Goal: Find specific page/section: Find specific page/section

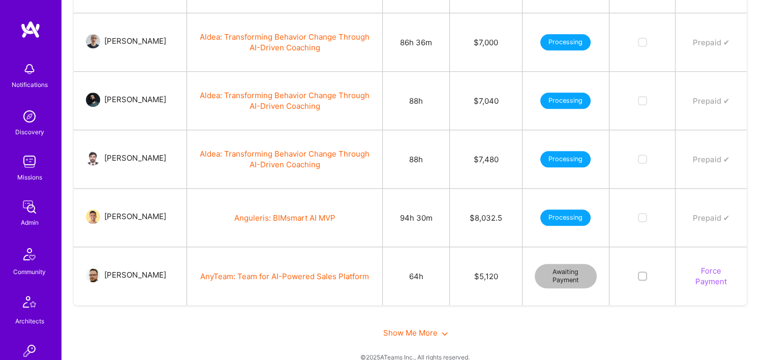
scroll to position [1150, 0]
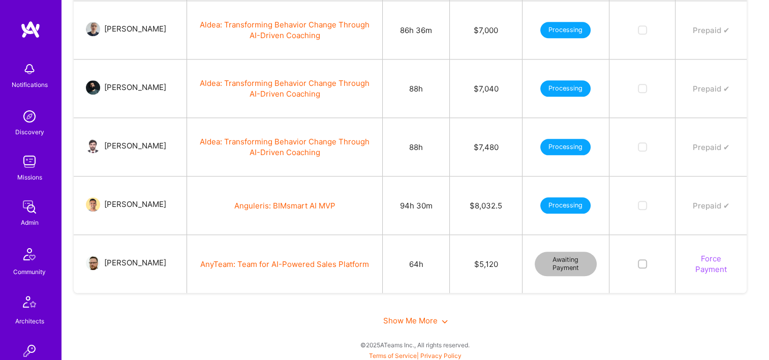
click at [415, 318] on span "Show Me More" at bounding box center [415, 321] width 65 height 10
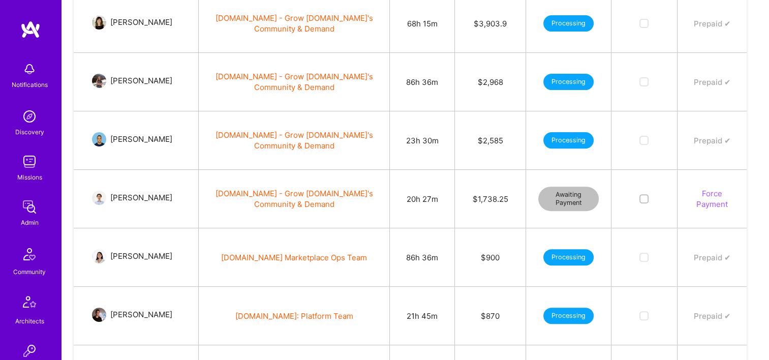
scroll to position [356, 0]
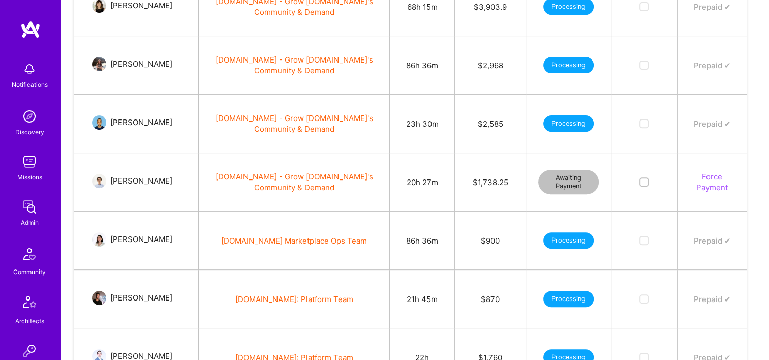
drag, startPoint x: 170, startPoint y: 186, endPoint x: 137, endPoint y: 188, distance: 33.1
click at [137, 188] on td "[PERSON_NAME]" at bounding box center [136, 182] width 125 height 58
click at [140, 195] on td "[PERSON_NAME]" at bounding box center [136, 182] width 125 height 58
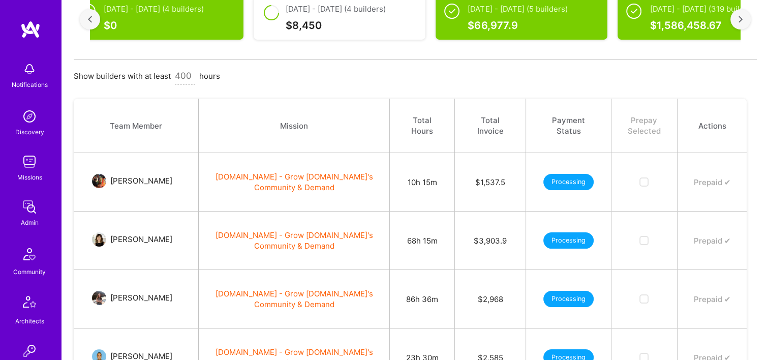
scroll to position [0, 0]
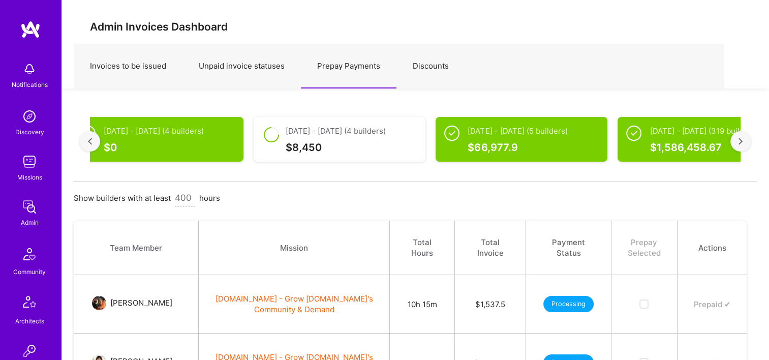
click at [189, 201] on input at bounding box center [185, 195] width 20 height 23
click at [305, 193] on div "Show builders with at least 400 hours" at bounding box center [415, 201] width 683 height 17
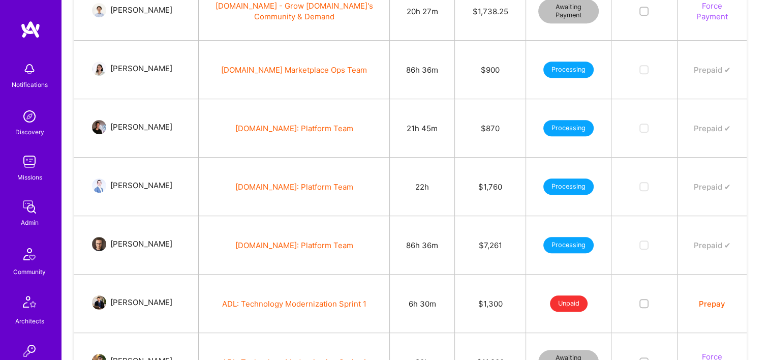
scroll to position [559, 0]
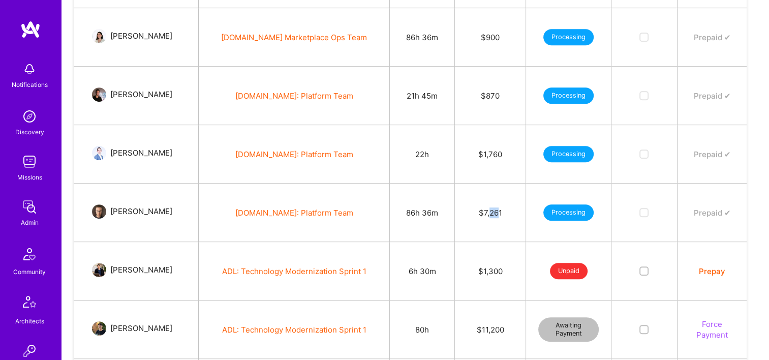
drag, startPoint x: 498, startPoint y: 217, endPoint x: 489, endPoint y: 217, distance: 9.2
click at [489, 217] on td "$7,261" at bounding box center [490, 212] width 71 height 58
drag, startPoint x: 489, startPoint y: 217, endPoint x: 491, endPoint y: 223, distance: 5.7
click at [491, 222] on td "$7,261" at bounding box center [490, 212] width 71 height 58
click at [491, 223] on td "$7,261" at bounding box center [490, 212] width 71 height 58
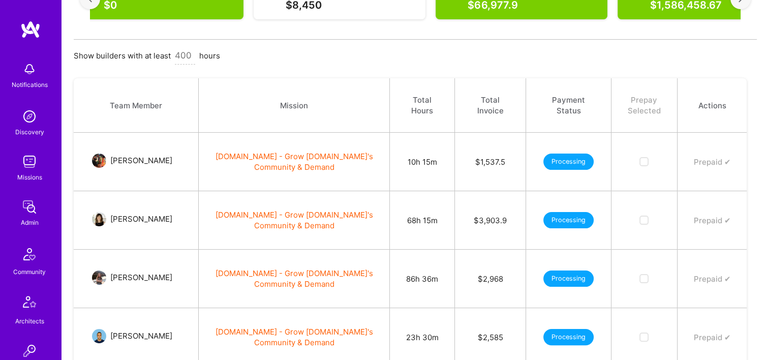
scroll to position [254, 0]
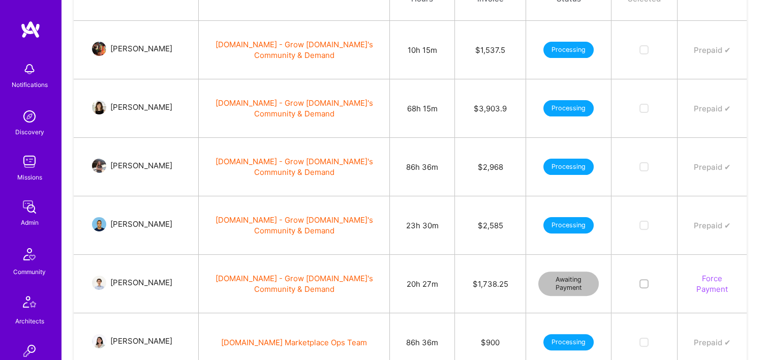
drag, startPoint x: 128, startPoint y: 160, endPoint x: 162, endPoint y: 171, distance: 36.5
click at [162, 171] on div "[PERSON_NAME]" at bounding box center [141, 166] width 62 height 12
copy div "[PERSON_NAME]"
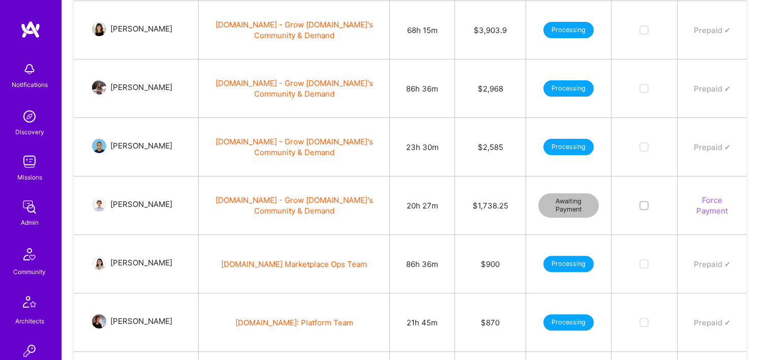
scroll to position [356, 0]
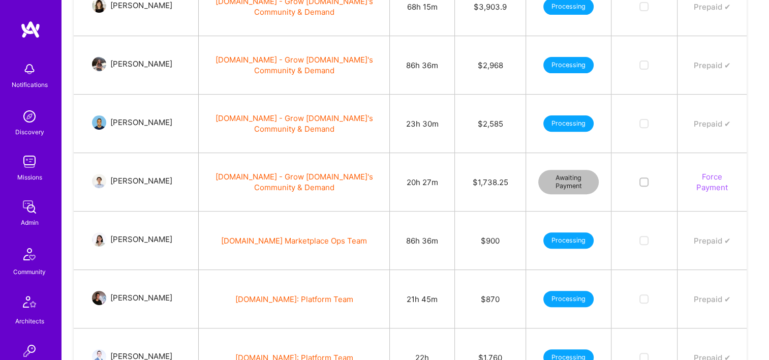
drag, startPoint x: 123, startPoint y: 116, endPoint x: 153, endPoint y: 131, distance: 33.9
click at [153, 129] on div "[PERSON_NAME]" at bounding box center [141, 122] width 62 height 12
drag, startPoint x: 153, startPoint y: 131, endPoint x: 173, endPoint y: 133, distance: 20.0
click at [173, 129] on div "[PERSON_NAME]" at bounding box center [143, 122] width 74 height 12
drag, startPoint x: 112, startPoint y: 178, endPoint x: 168, endPoint y: 179, distance: 56.4
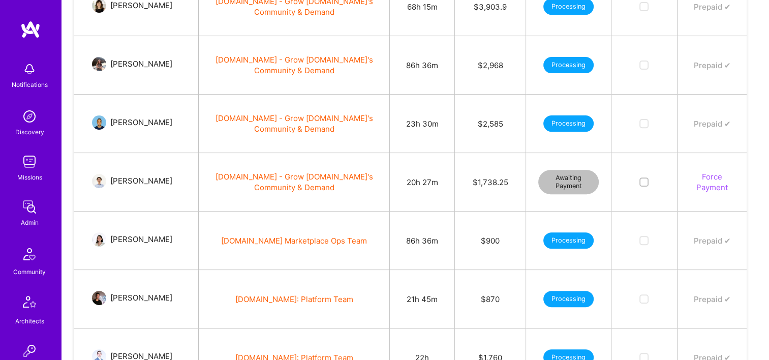
click at [168, 179] on div "[PERSON_NAME]" at bounding box center [143, 181] width 74 height 12
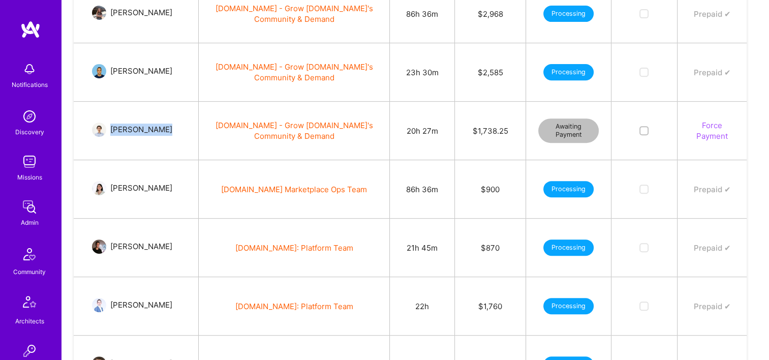
scroll to position [457, 0]
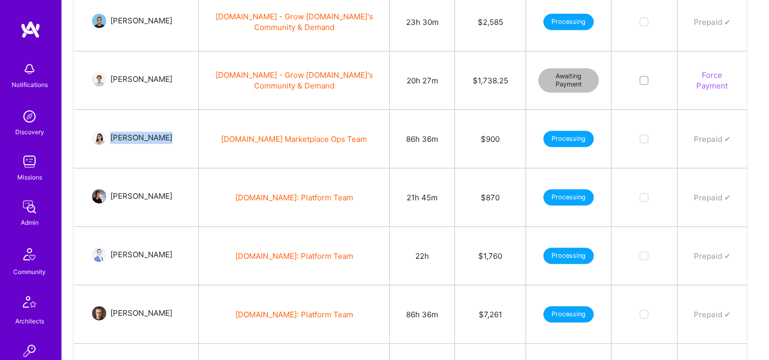
drag, startPoint x: 116, startPoint y: 137, endPoint x: 179, endPoint y: 139, distance: 63.1
click at [179, 139] on td "[PERSON_NAME]" at bounding box center [136, 139] width 125 height 58
copy div "[PERSON_NAME]"
click at [210, 170] on td "[DOMAIN_NAME]: Platform Team" at bounding box center [294, 197] width 191 height 58
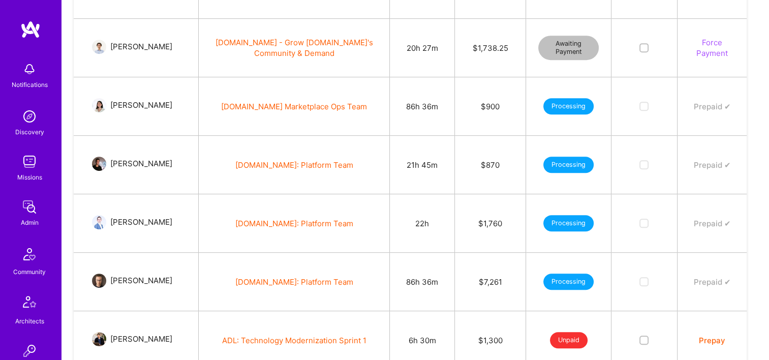
scroll to position [508, 0]
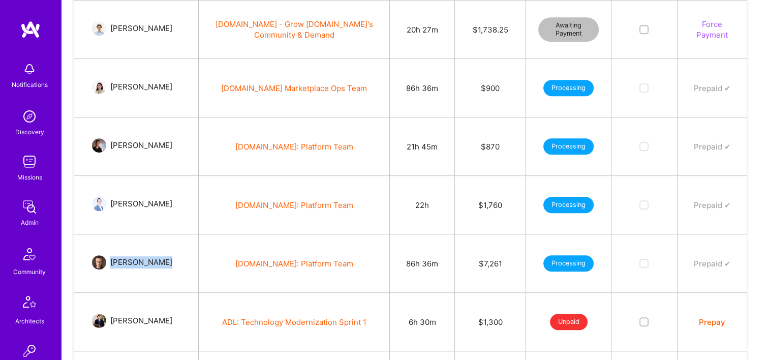
drag, startPoint x: 167, startPoint y: 261, endPoint x: 111, endPoint y: 263, distance: 55.9
click at [111, 263] on div "[PERSON_NAME]" at bounding box center [143, 262] width 74 height 12
copy div "[PERSON_NAME]"
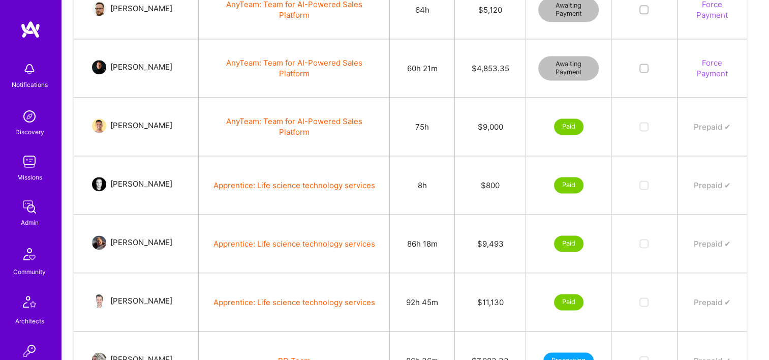
scroll to position [1575, 0]
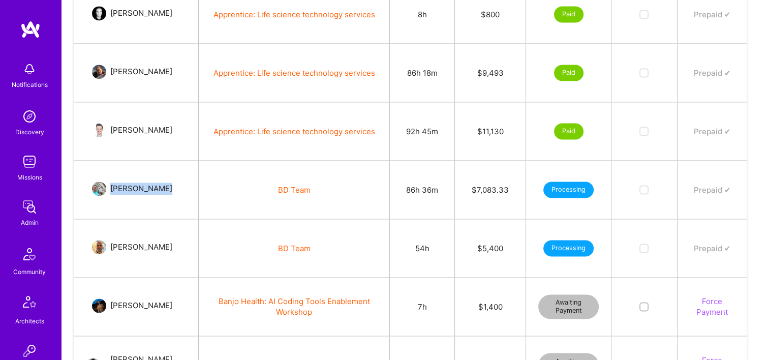
drag, startPoint x: 148, startPoint y: 185, endPoint x: 115, endPoint y: 184, distance: 33.5
click at [115, 184] on div "[PERSON_NAME]" at bounding box center [143, 188] width 74 height 12
copy div "[PERSON_NAME]"
drag, startPoint x: 166, startPoint y: 242, endPoint x: 114, endPoint y: 246, distance: 51.5
click at [114, 246] on div "[PERSON_NAME]" at bounding box center [143, 247] width 74 height 12
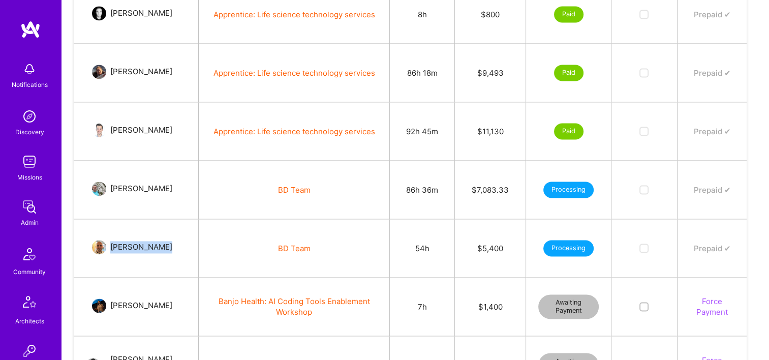
copy div "[PERSON_NAME]"
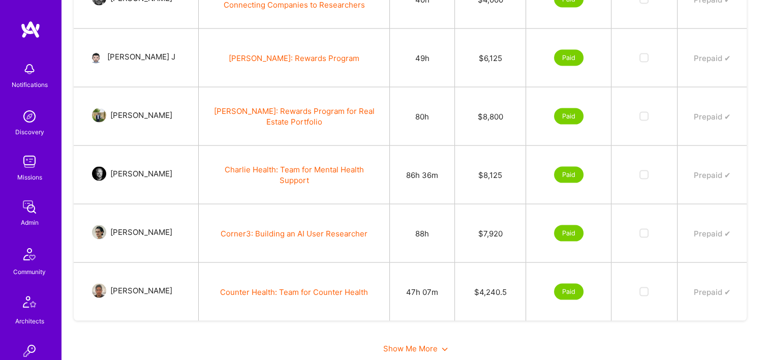
scroll to position [2084, 0]
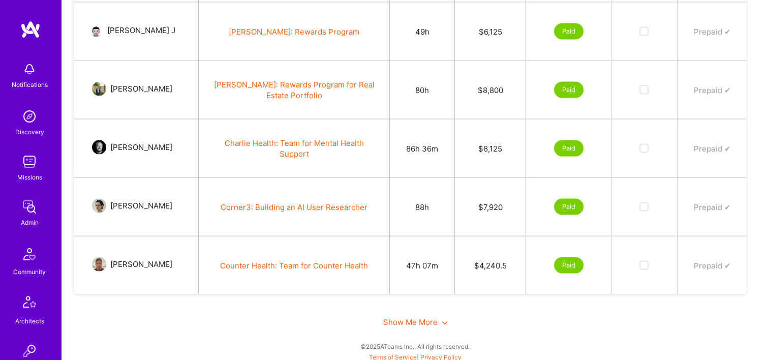
click at [422, 317] on span "Show Me More" at bounding box center [415, 322] width 65 height 10
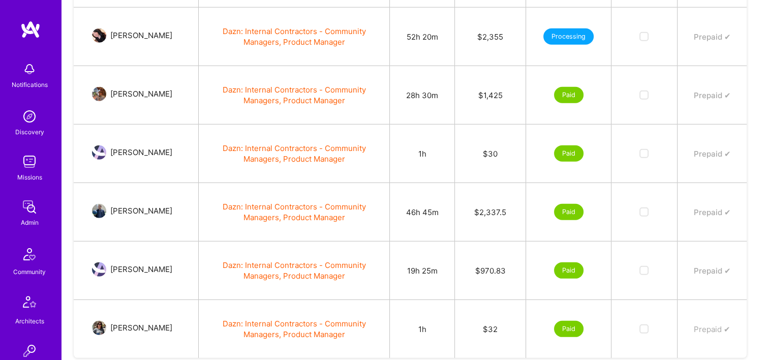
scroll to position [2959, 0]
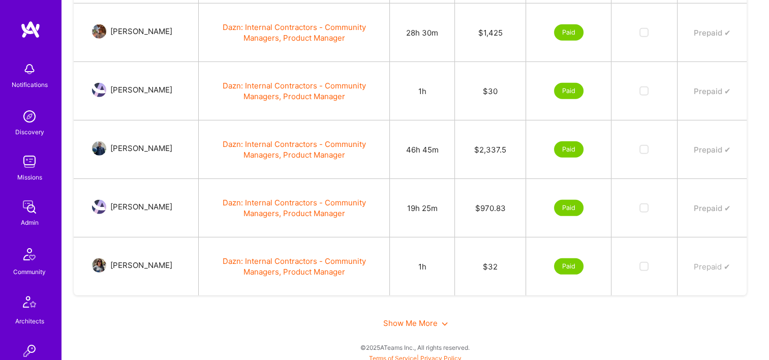
drag, startPoint x: 408, startPoint y: 324, endPoint x: 403, endPoint y: 320, distance: 5.8
click at [408, 324] on div "Show Me More" at bounding box center [415, 322] width 683 height 35
click at [403, 318] on span "Show Me More" at bounding box center [415, 323] width 65 height 10
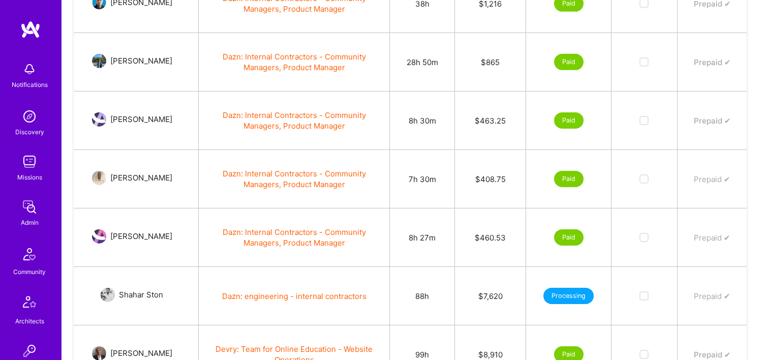
scroll to position [3484, 0]
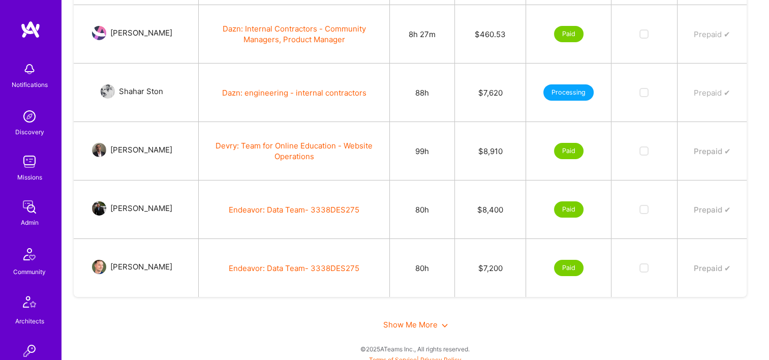
click at [419, 320] on span "Show Me More" at bounding box center [415, 325] width 65 height 10
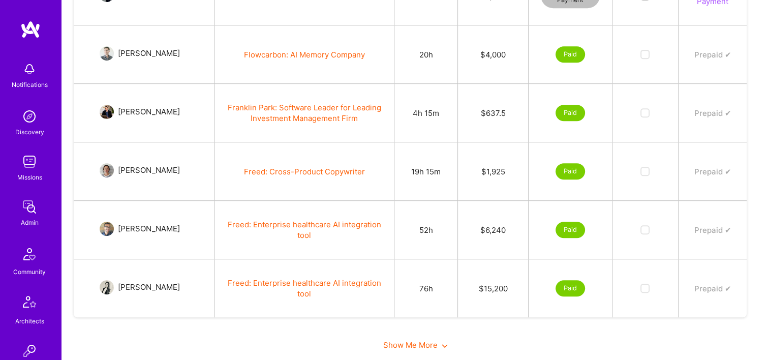
scroll to position [4417, 0]
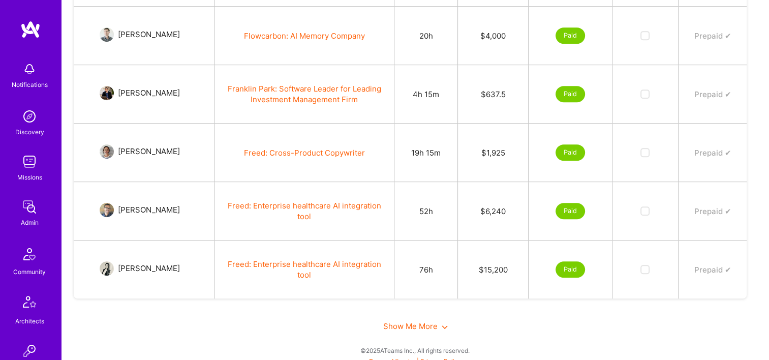
click at [398, 321] on span "Show Me More" at bounding box center [415, 326] width 65 height 10
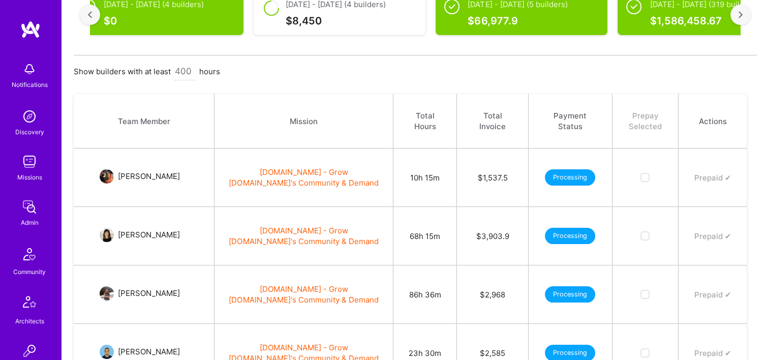
scroll to position [0, 0]
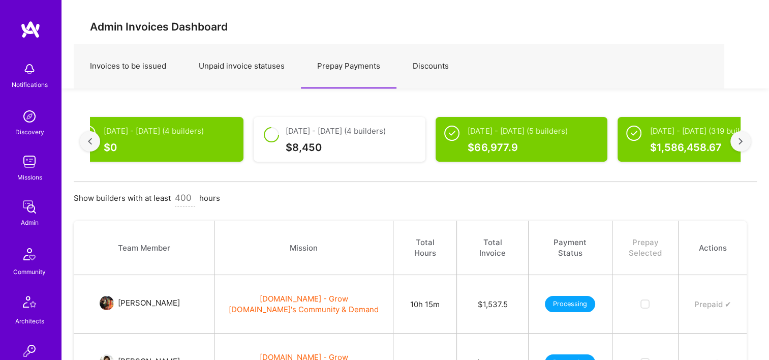
click at [733, 136] on div at bounding box center [740, 141] width 20 height 20
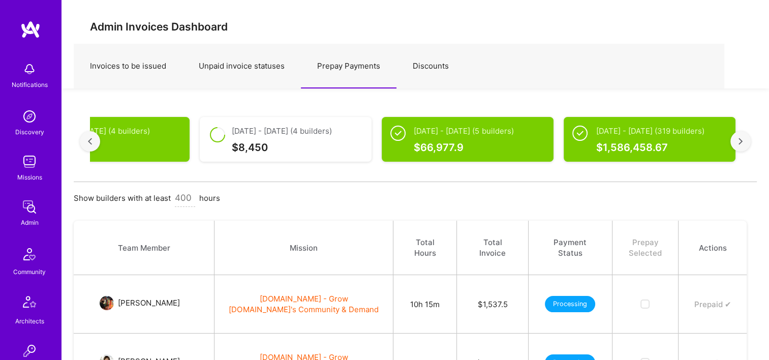
click at [743, 139] on div at bounding box center [740, 141] width 20 height 20
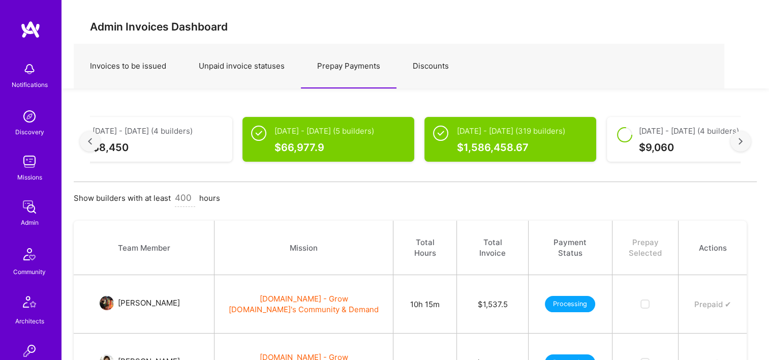
click at [743, 139] on div at bounding box center [740, 141] width 20 height 20
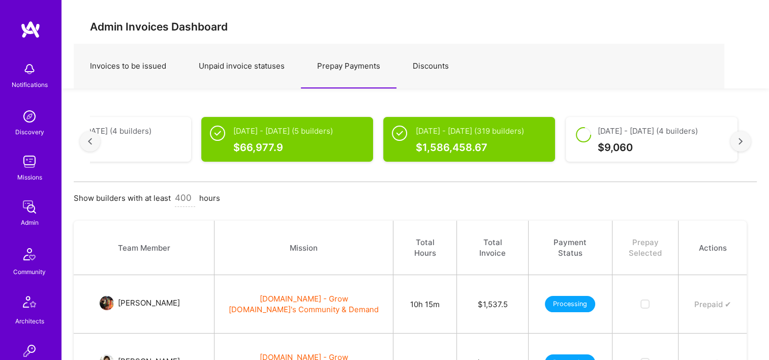
click at [745, 140] on div at bounding box center [740, 141] width 20 height 20
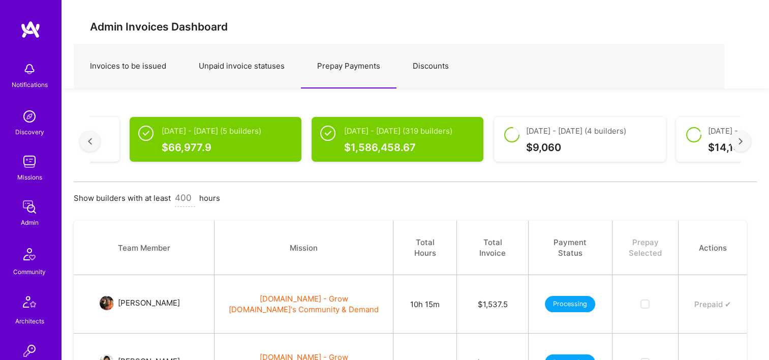
click at [745, 140] on div at bounding box center [740, 141] width 20 height 20
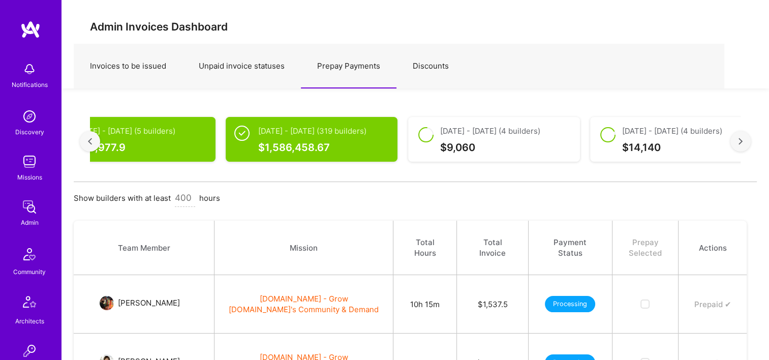
click at [747, 140] on div at bounding box center [740, 141] width 20 height 20
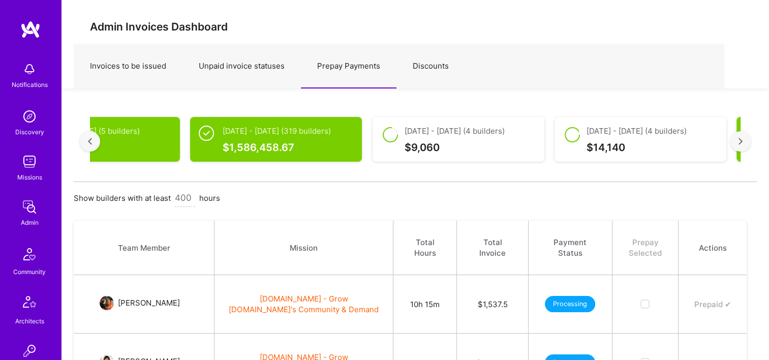
click at [747, 141] on div at bounding box center [740, 141] width 20 height 20
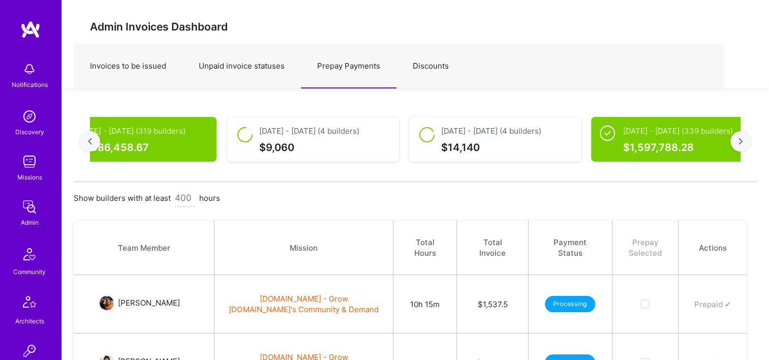
click at [747, 141] on div at bounding box center [740, 141] width 20 height 20
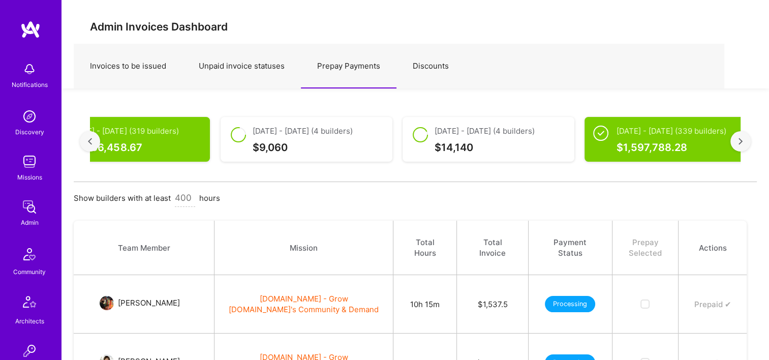
click at [747, 141] on div at bounding box center [740, 141] width 20 height 20
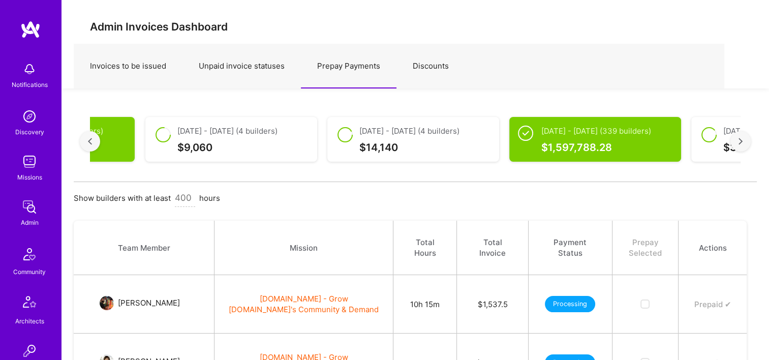
click at [747, 141] on div at bounding box center [740, 141] width 20 height 20
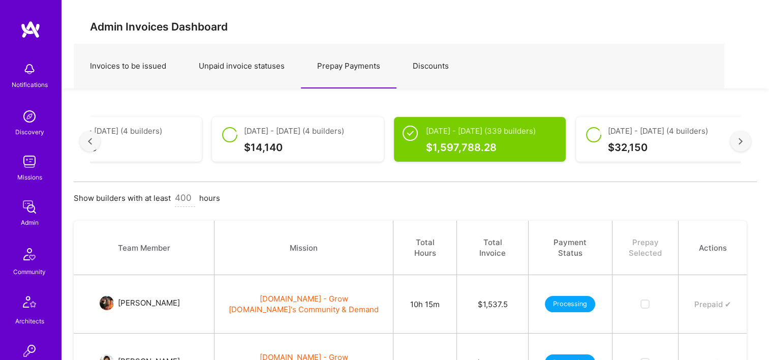
click at [746, 141] on div at bounding box center [740, 141] width 20 height 20
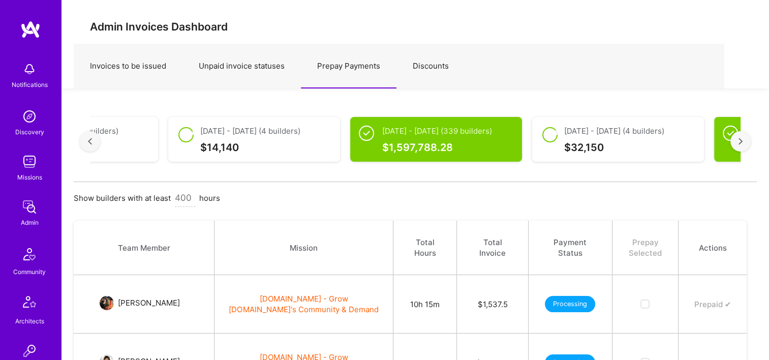
click at [746, 141] on div at bounding box center [740, 141] width 20 height 20
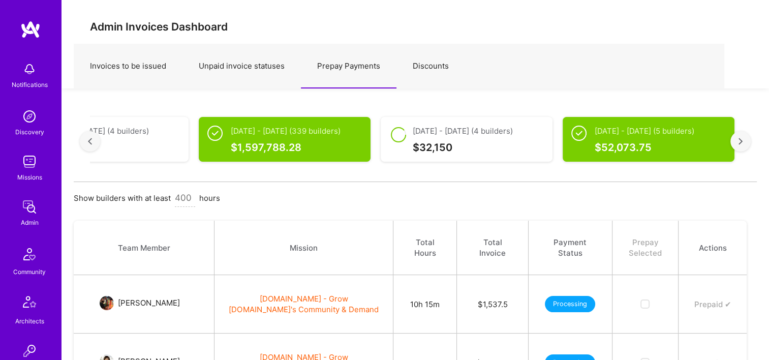
click at [746, 141] on div at bounding box center [740, 141] width 20 height 20
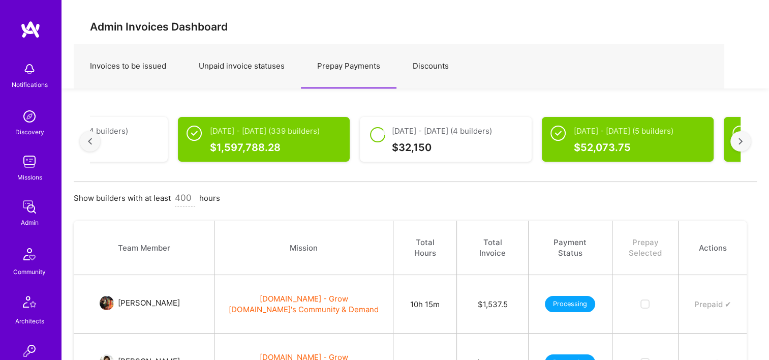
click at [746, 141] on div at bounding box center [740, 141] width 20 height 20
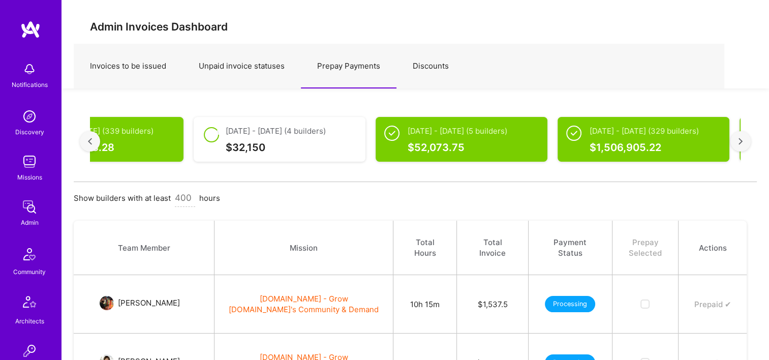
click at [746, 141] on div at bounding box center [740, 141] width 20 height 20
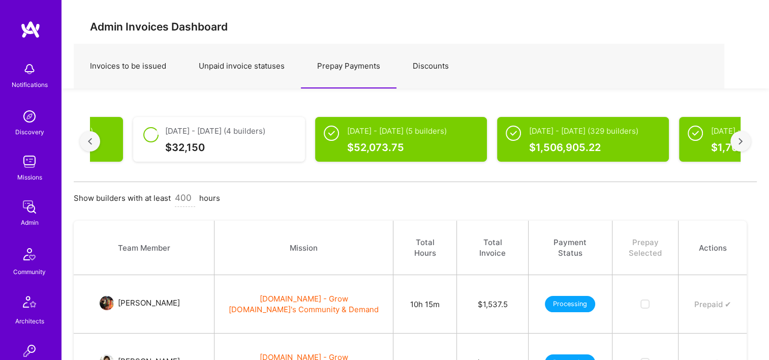
click at [746, 141] on div at bounding box center [740, 141] width 20 height 20
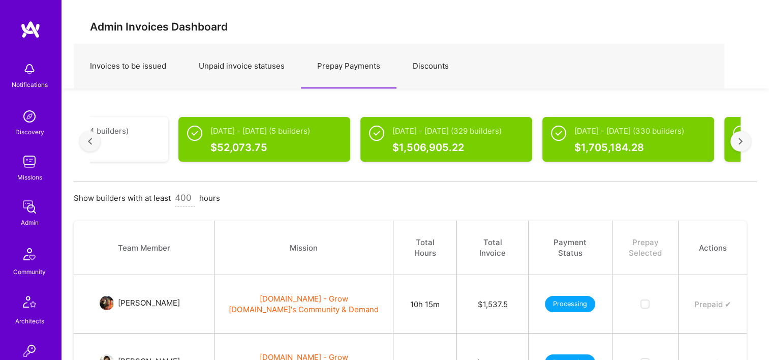
click at [746, 141] on div at bounding box center [740, 141] width 20 height 20
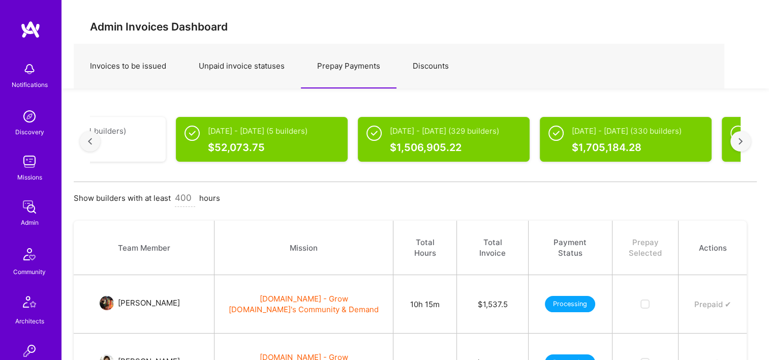
click at [746, 141] on div at bounding box center [740, 141] width 20 height 20
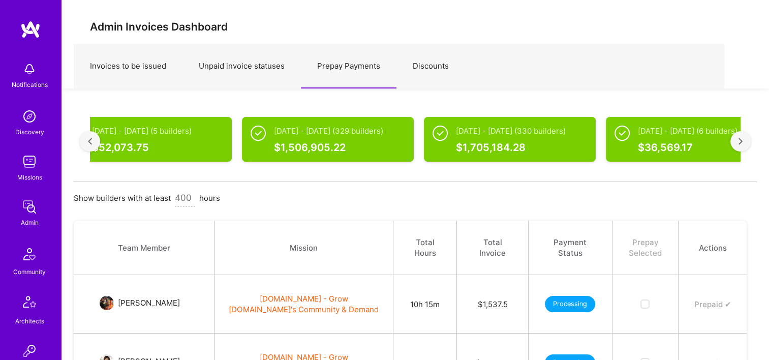
click at [746, 141] on div at bounding box center [740, 141] width 20 height 20
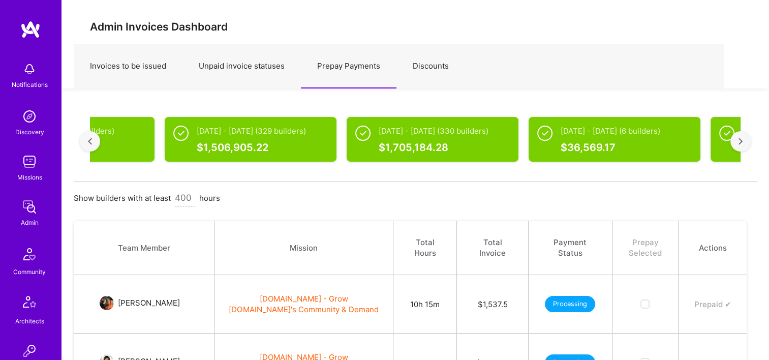
click at [746, 141] on div at bounding box center [740, 141] width 20 height 20
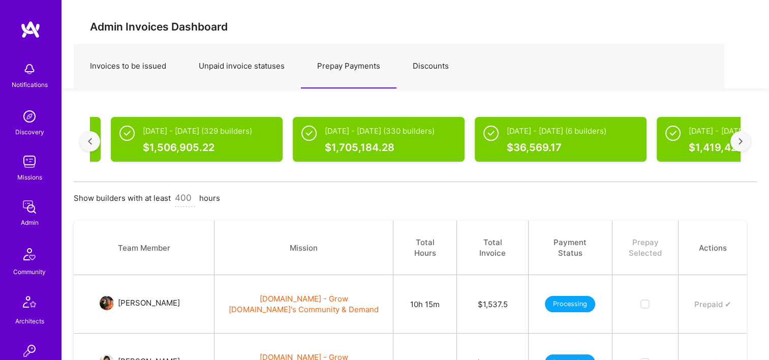
click at [746, 141] on div at bounding box center [740, 141] width 20 height 20
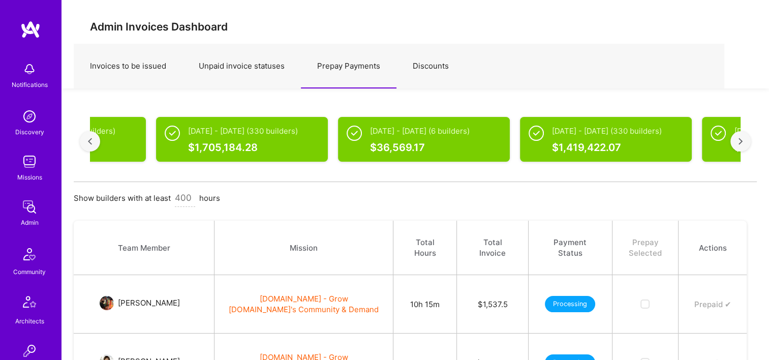
click at [746, 141] on div at bounding box center [740, 141] width 20 height 20
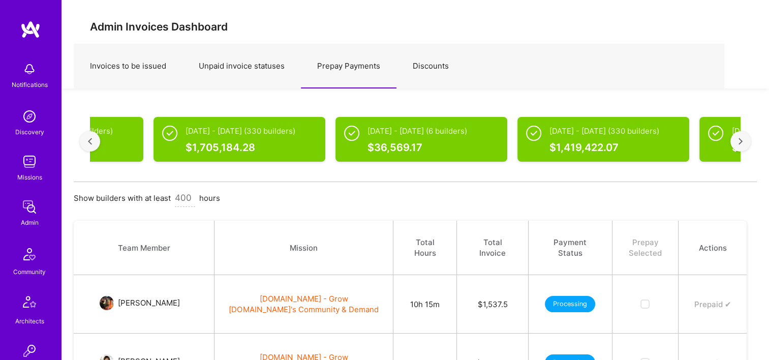
click at [746, 141] on div at bounding box center [740, 141] width 20 height 20
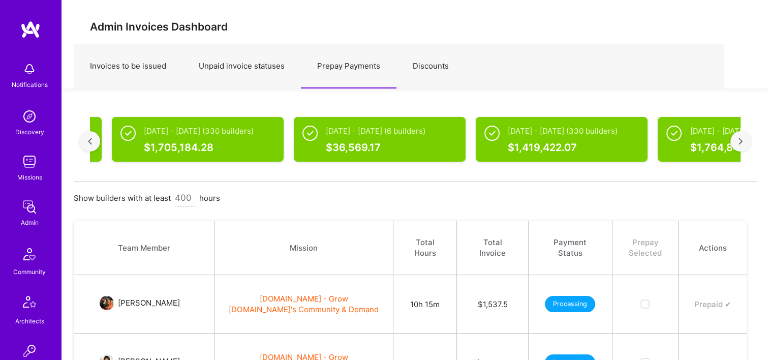
click at [746, 141] on div at bounding box center [740, 141] width 20 height 20
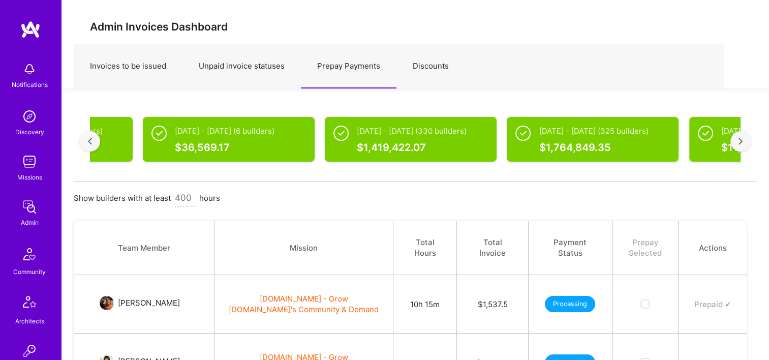
click at [746, 141] on div at bounding box center [740, 141] width 20 height 20
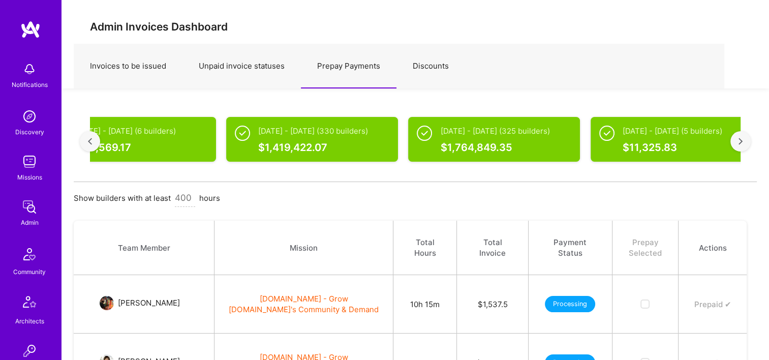
click at [746, 141] on div at bounding box center [740, 141] width 20 height 20
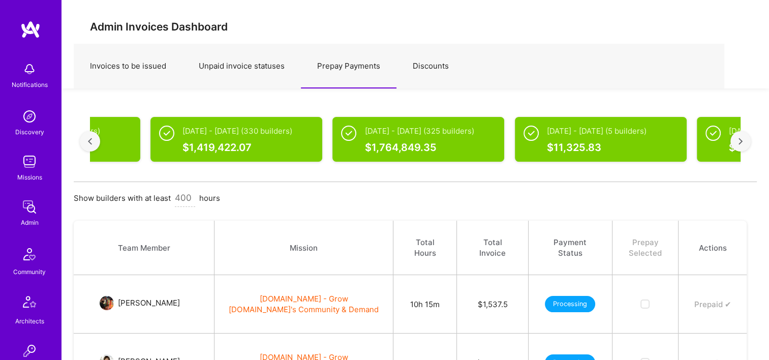
click at [746, 141] on div at bounding box center [740, 141] width 20 height 20
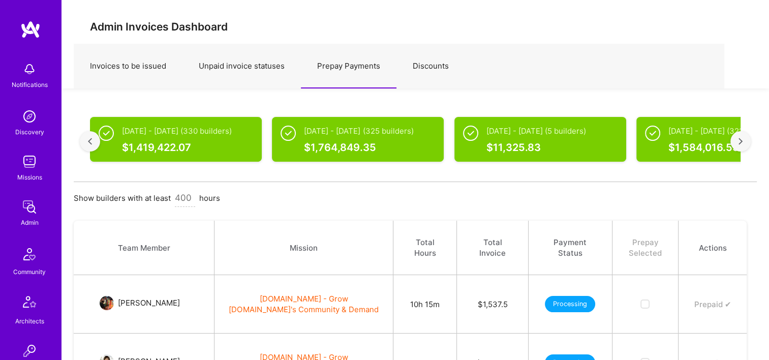
click at [746, 141] on div at bounding box center [740, 141] width 20 height 20
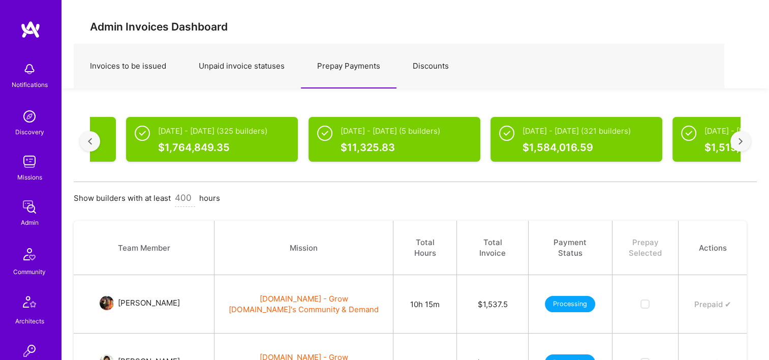
click at [746, 141] on div at bounding box center [740, 141] width 20 height 20
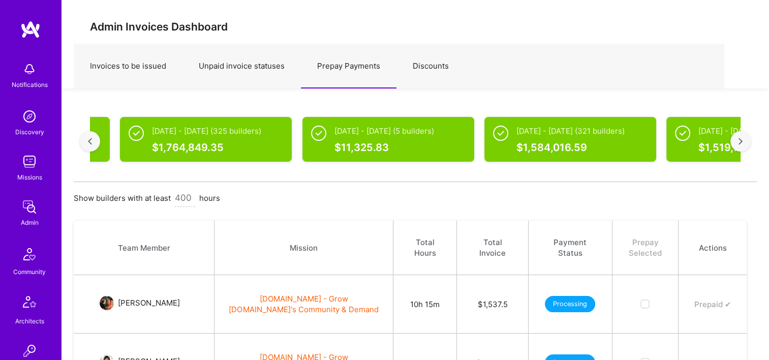
click at [746, 141] on div at bounding box center [740, 141] width 20 height 20
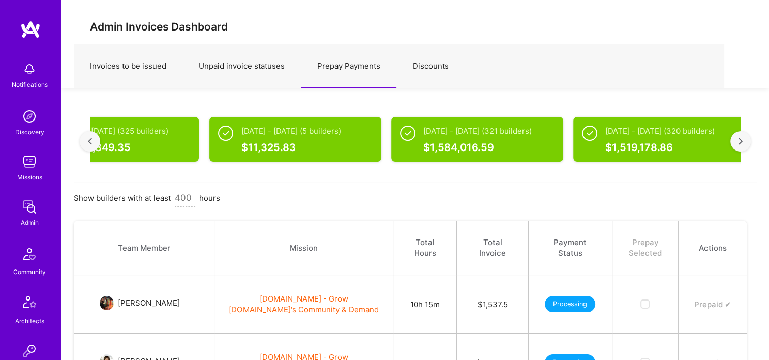
click at [746, 141] on div at bounding box center [740, 141] width 20 height 20
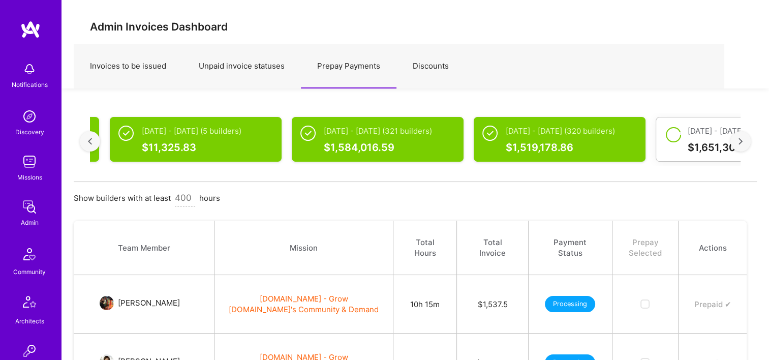
click at [746, 141] on div at bounding box center [740, 141] width 20 height 20
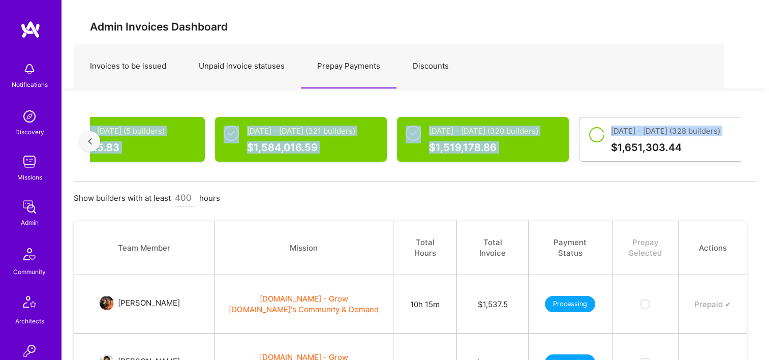
click at [746, 141] on div "[DATE] - [DATE] (304 builders) $ 1,639,409.18 [DATE] - [DATE] (306 builders) $ …" at bounding box center [415, 141] width 683 height 81
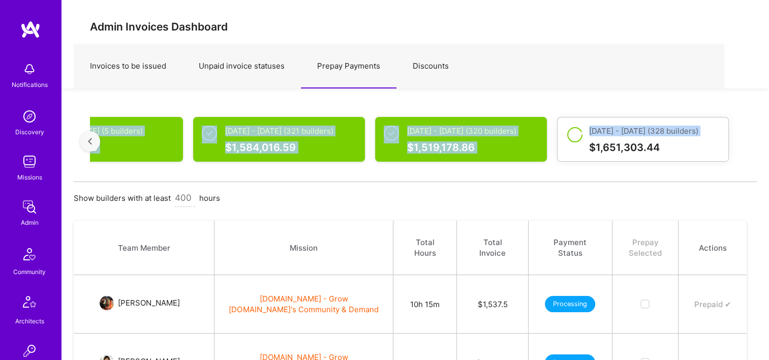
scroll to position [0, 2997]
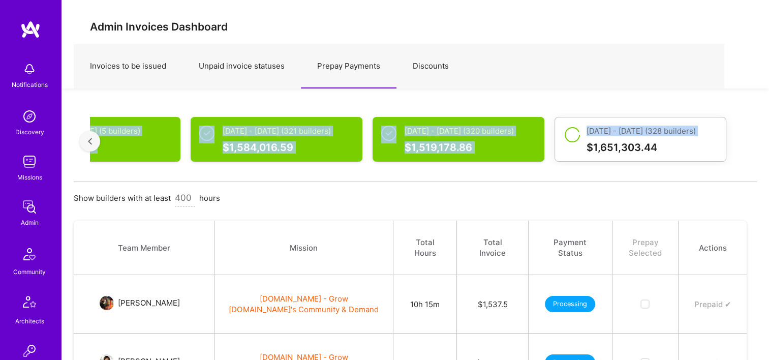
click at [746, 141] on div "[DATE] - [DATE] (304 builders) $ 1,639,409.18 [DATE] - [DATE] (306 builders) $ …" at bounding box center [415, 141] width 683 height 81
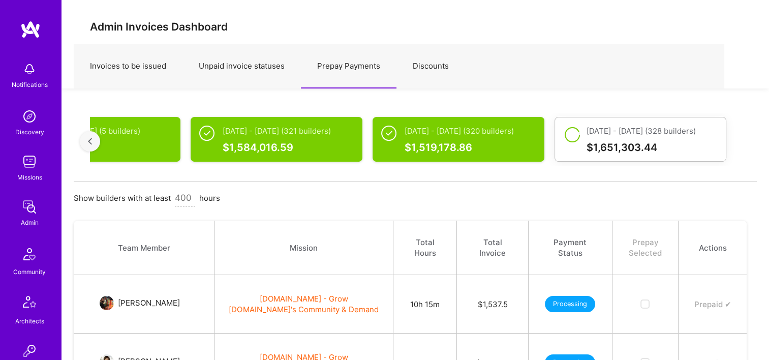
click at [625, 102] on div "[DATE] - [DATE] (304 builders) $ 1,639,409.18 [DATE] - [DATE] (306 builders) $ …" at bounding box center [415, 141] width 683 height 81
click at [632, 124] on div "[DATE] - [DATE] (328 builders) $ 1,651,303.44" at bounding box center [640, 139] width 172 height 45
click at [610, 142] on div "$ 1,651,303.44" at bounding box center [651, 147] width 131 height 11
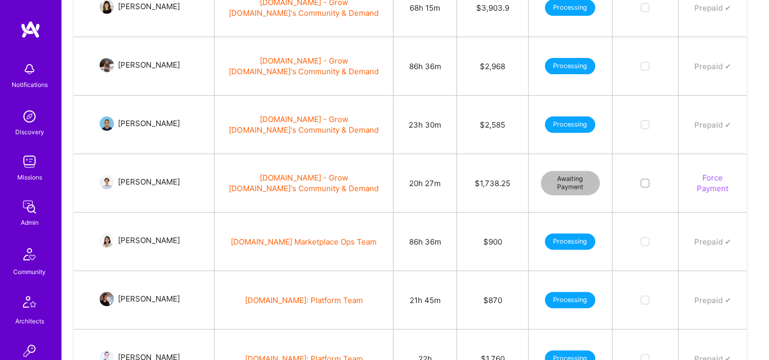
scroll to position [356, 0]
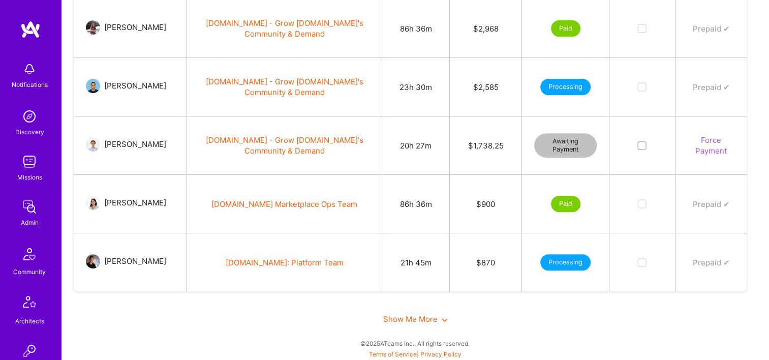
scroll to position [254, 0]
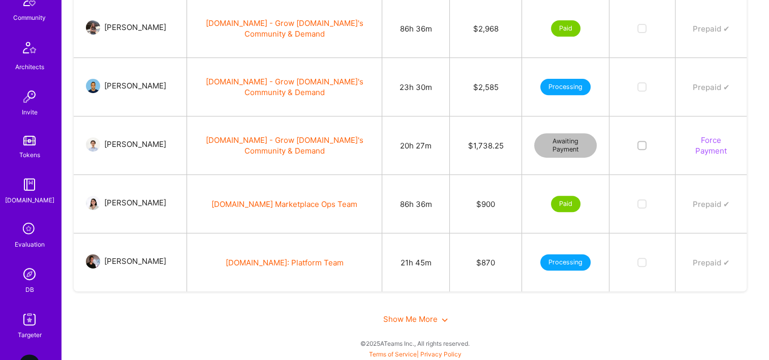
click at [31, 273] on img at bounding box center [29, 274] width 20 height 20
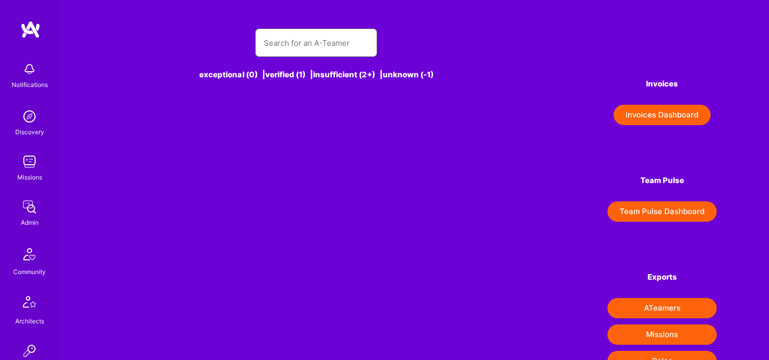
click at [287, 53] on input "text" at bounding box center [316, 43] width 106 height 26
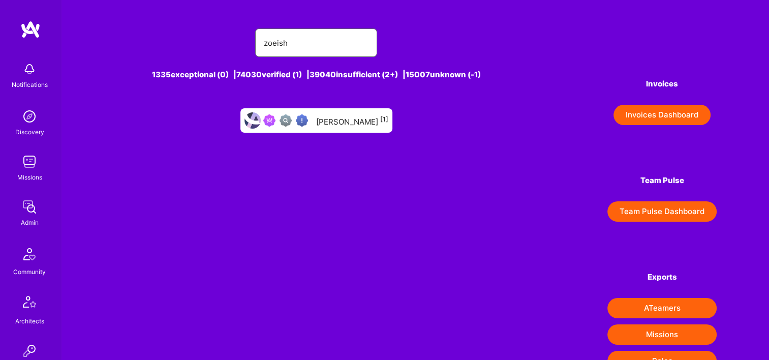
type input "zoeish"
click at [345, 126] on div "Zoeish Lam [1]" at bounding box center [352, 120] width 72 height 13
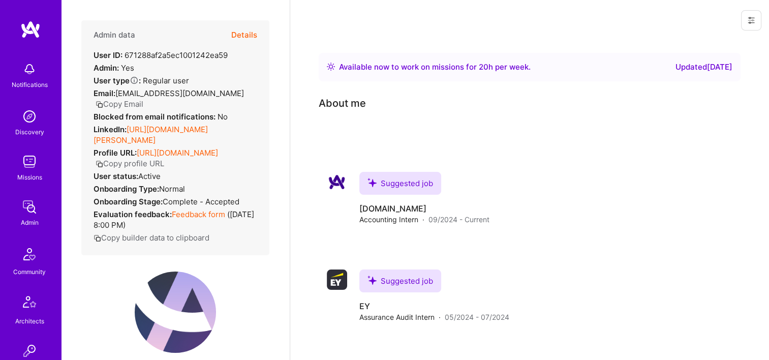
click at [234, 35] on button "Details" at bounding box center [244, 34] width 26 height 29
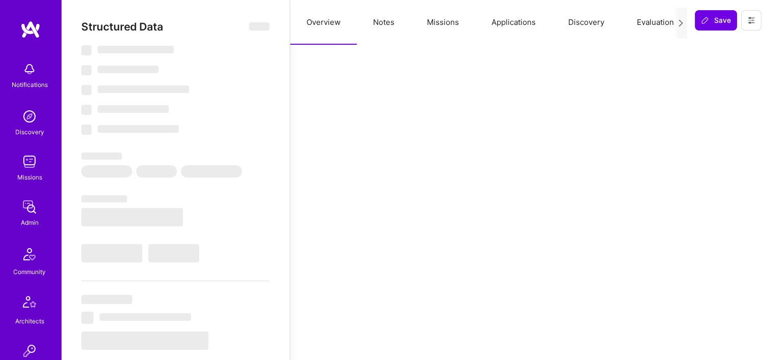
select select "Right Now"
select select "Verified"
select select "US"
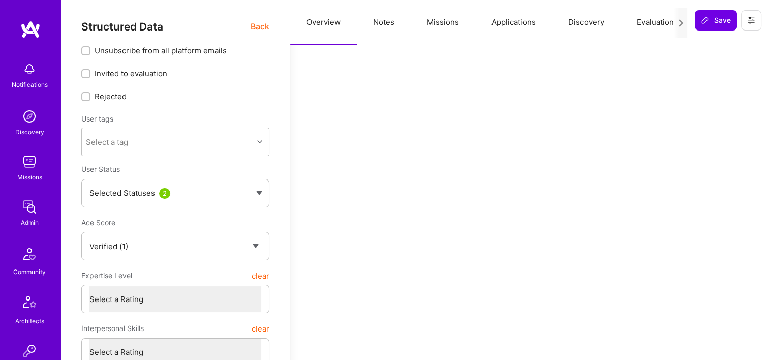
click at [453, 18] on button "Missions" at bounding box center [443, 22] width 65 height 45
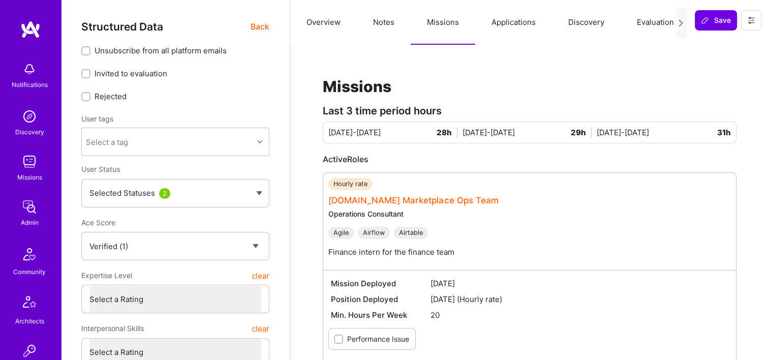
click at [385, 202] on link "[DOMAIN_NAME] Marketplace Ops Team" at bounding box center [413, 200] width 170 height 10
